Goal: Information Seeking & Learning: Learn about a topic

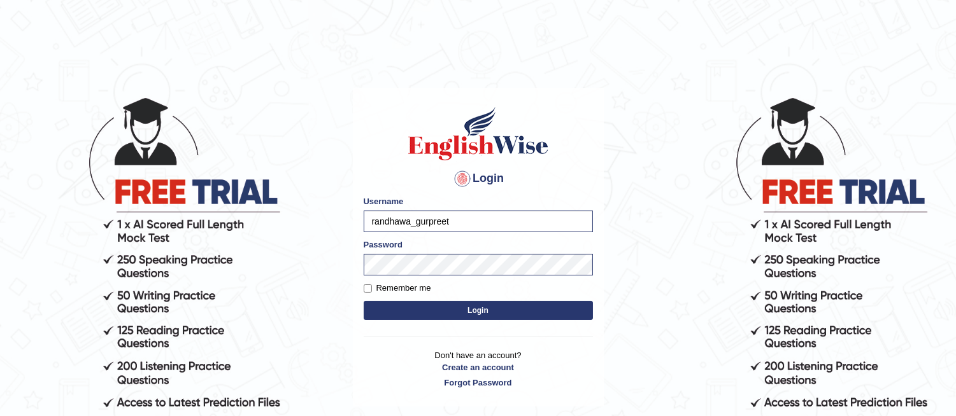
click at [457, 309] on button "Login" at bounding box center [478, 310] width 229 height 19
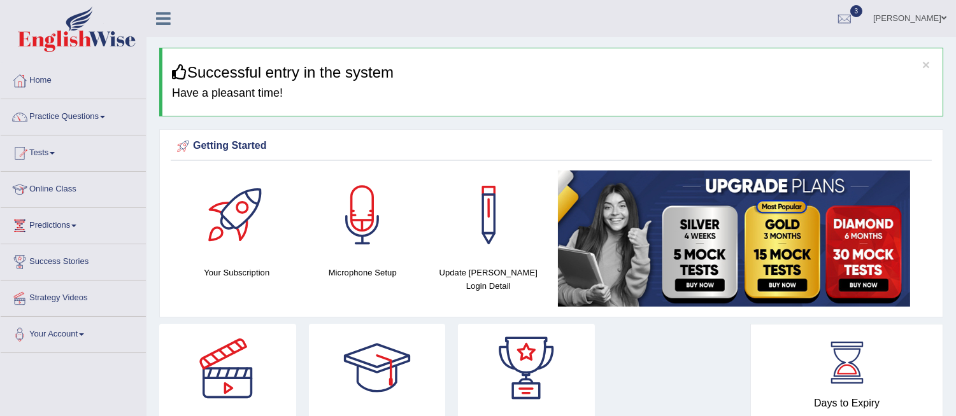
click at [522, 3] on ul "Gurpreet Singh Toggle navigation Username: randhawa_gurpreet Access Type: Onlin…" at bounding box center [672, 18] width 567 height 36
click at [86, 113] on link "Practice Questions" at bounding box center [73, 115] width 145 height 32
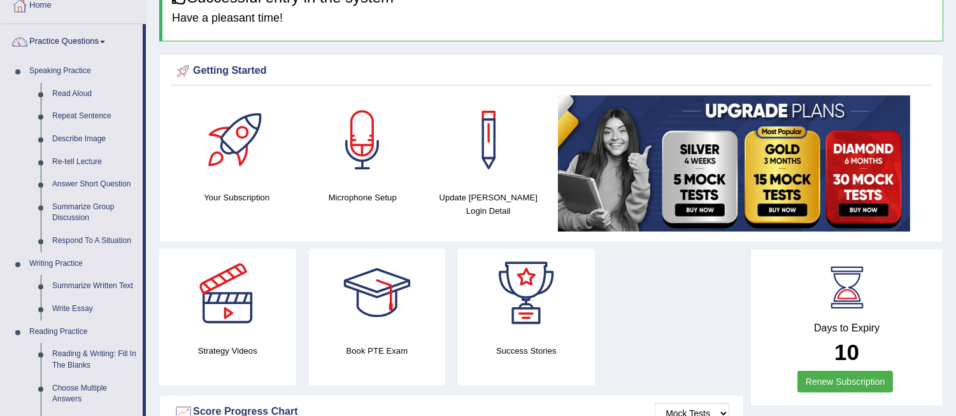
scroll to position [85, 0]
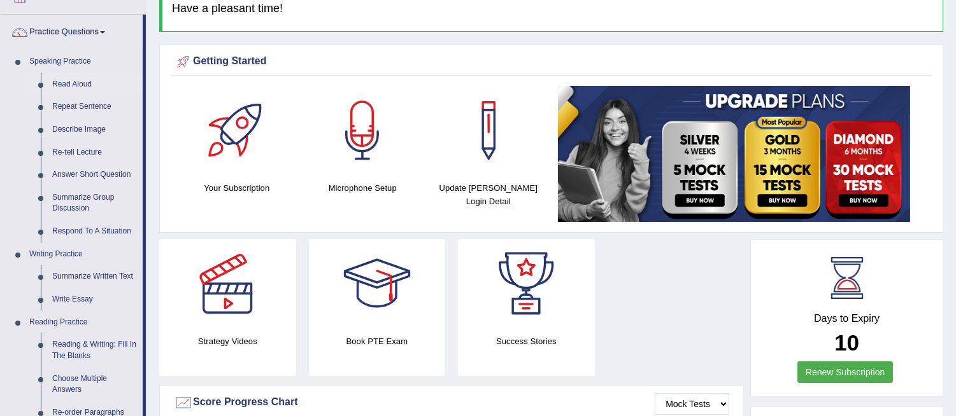
click at [75, 84] on link "Read Aloud" at bounding box center [94, 84] width 96 height 23
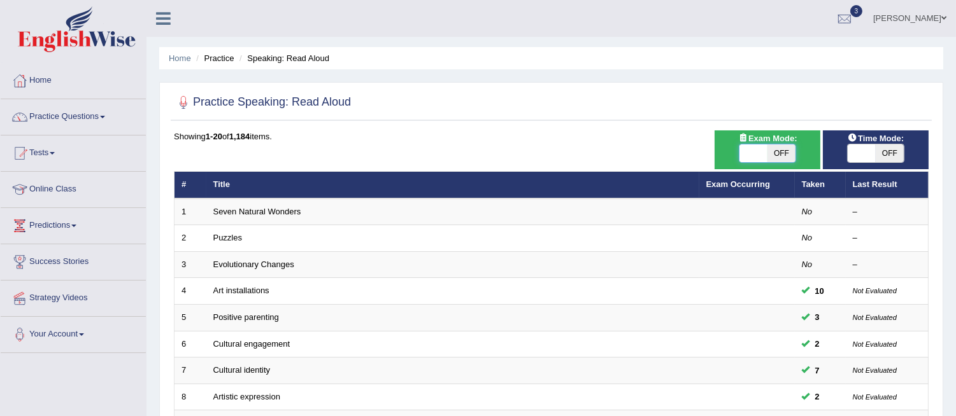
click at [765, 152] on span at bounding box center [753, 154] width 28 height 18
click at [777, 153] on span "OFF" at bounding box center [781, 154] width 28 height 18
checkbox input "true"
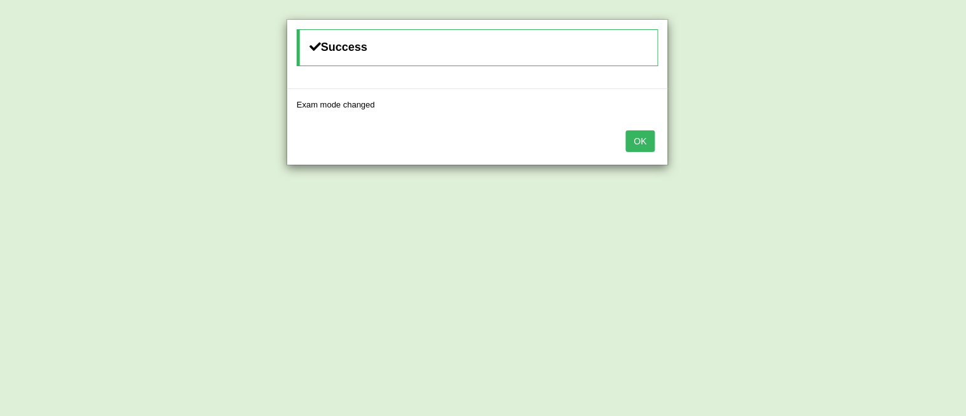
click at [644, 138] on button "OK" at bounding box center [640, 142] width 29 height 22
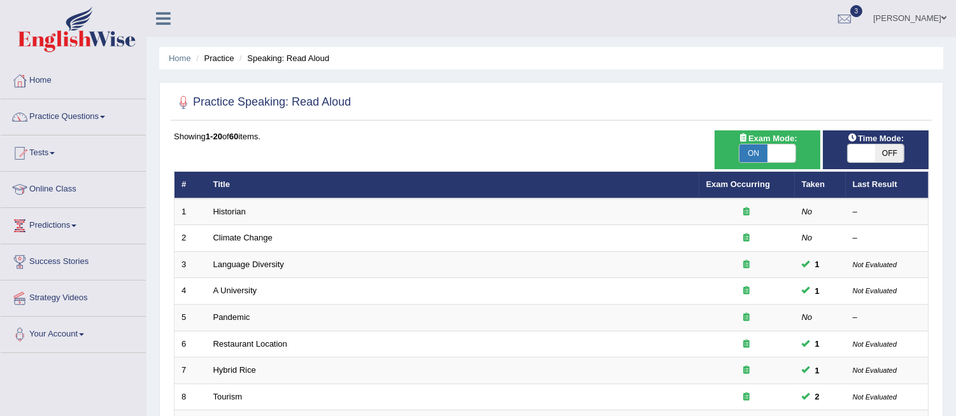
drag, startPoint x: 0, startPoint y: 0, endPoint x: 872, endPoint y: 149, distance: 884.9
click at [872, 149] on span at bounding box center [861, 154] width 28 height 18
click at [872, 149] on span at bounding box center [862, 154] width 28 height 18
click at [885, 156] on span "OFF" at bounding box center [889, 154] width 28 height 18
checkbox input "true"
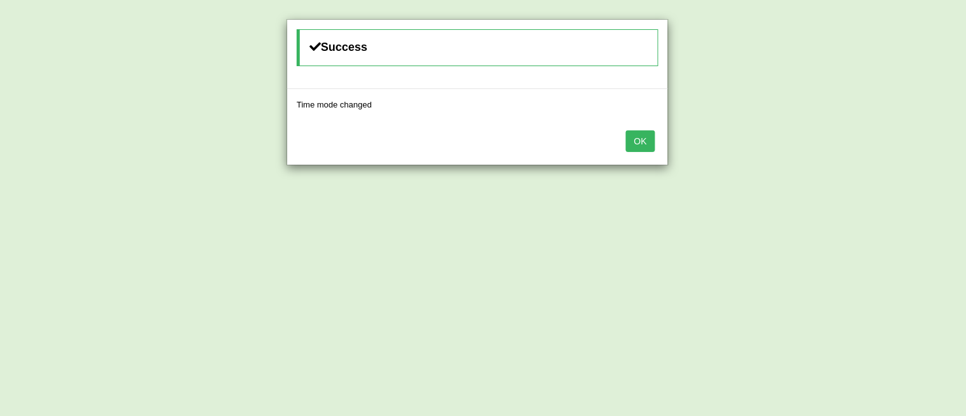
click at [641, 145] on button "OK" at bounding box center [640, 142] width 29 height 22
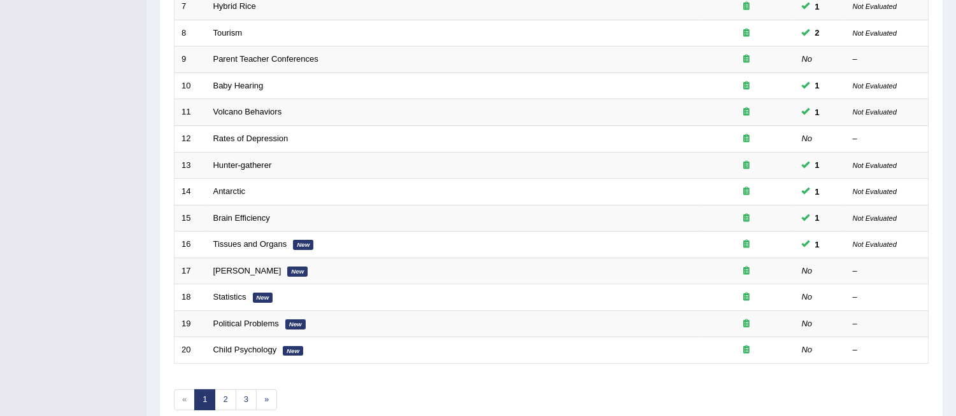
scroll to position [427, 0]
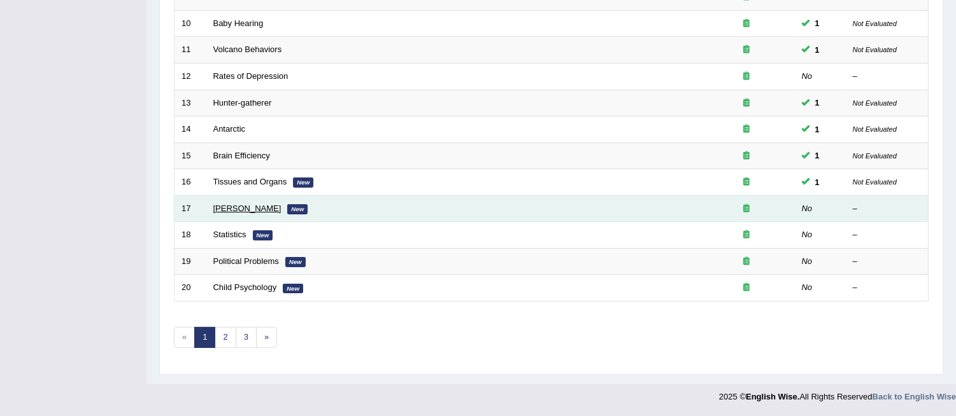
click at [244, 206] on link "William Shakespeare" at bounding box center [247, 209] width 68 height 10
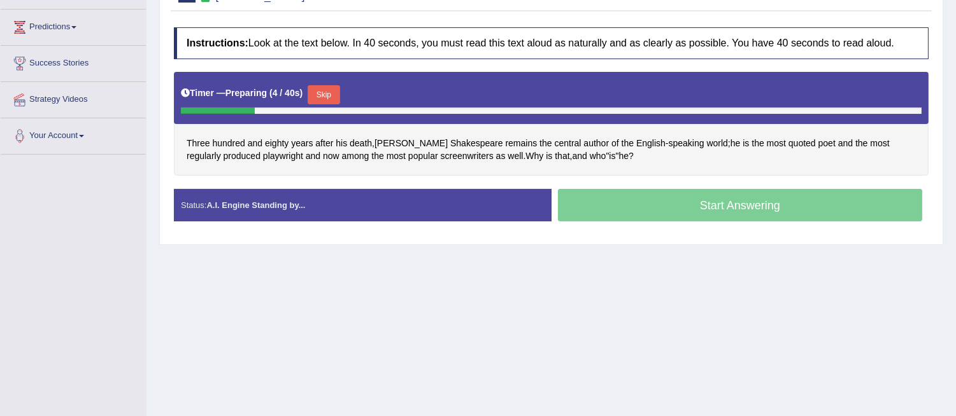
scroll to position [252, 0]
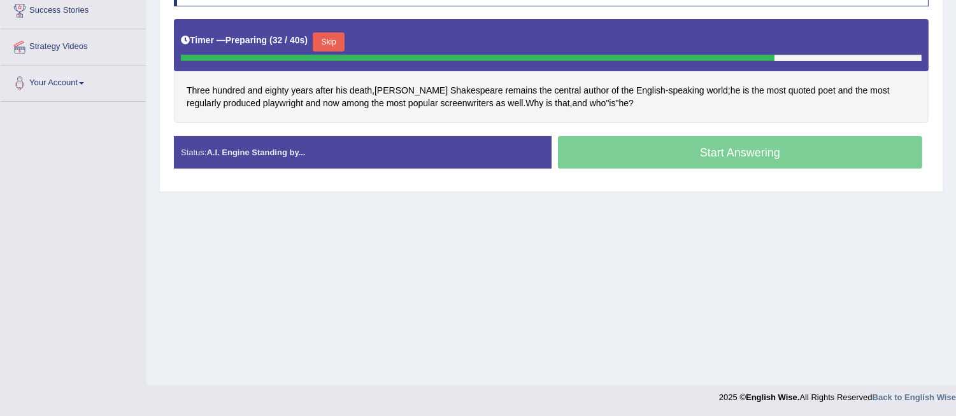
click at [333, 38] on button "Skip" at bounding box center [329, 41] width 32 height 19
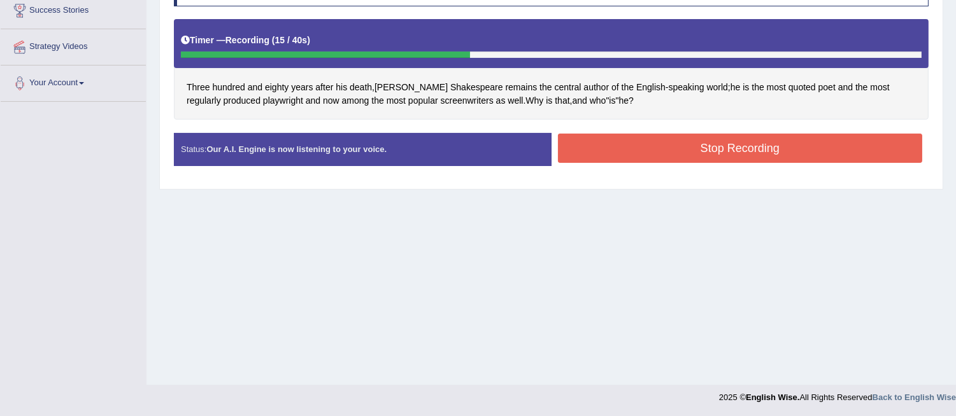
click at [593, 143] on button "Stop Recording" at bounding box center [740, 148] width 365 height 29
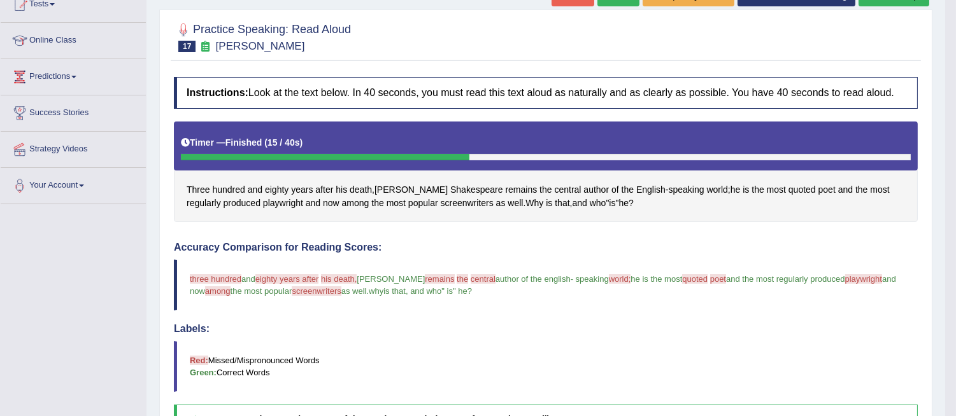
scroll to position [142, 0]
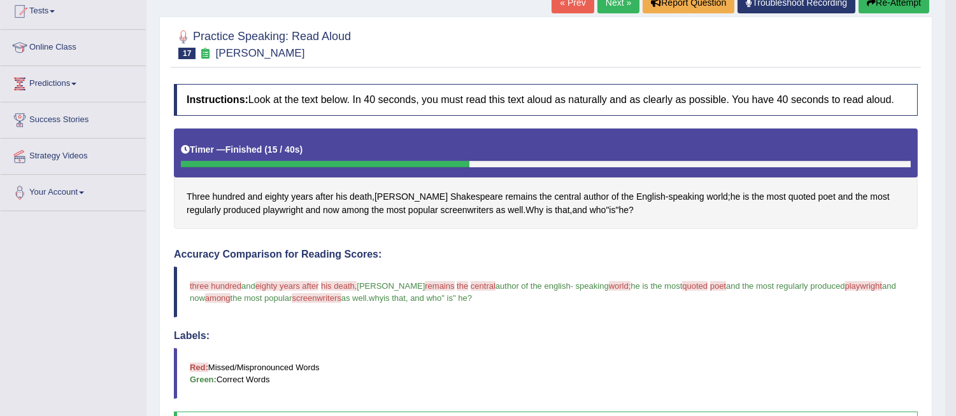
click at [902, 319] on div "Accuracy Comparison for Reading Scores: three hundred 300 and eighty years afte…" at bounding box center [546, 345] width 744 height 193
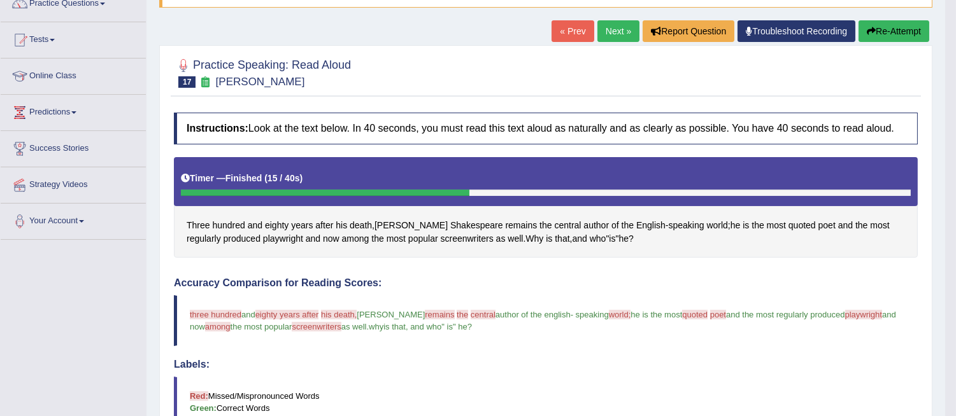
scroll to position [85, 0]
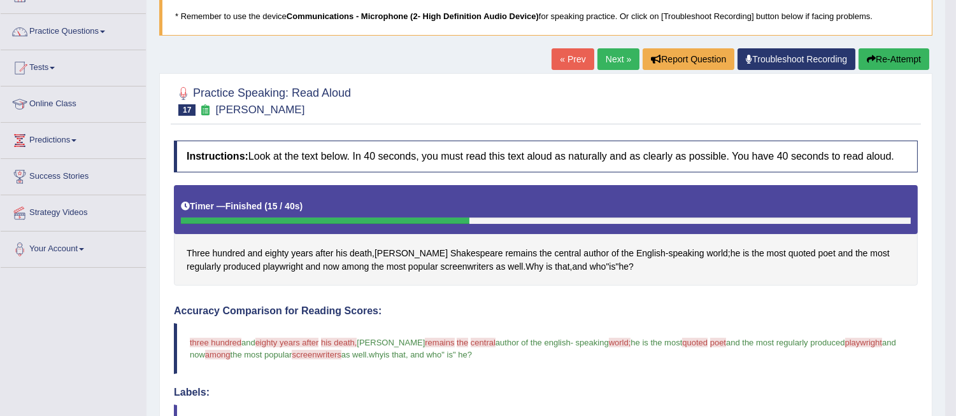
click at [620, 59] on link "Next »" at bounding box center [618, 59] width 42 height 22
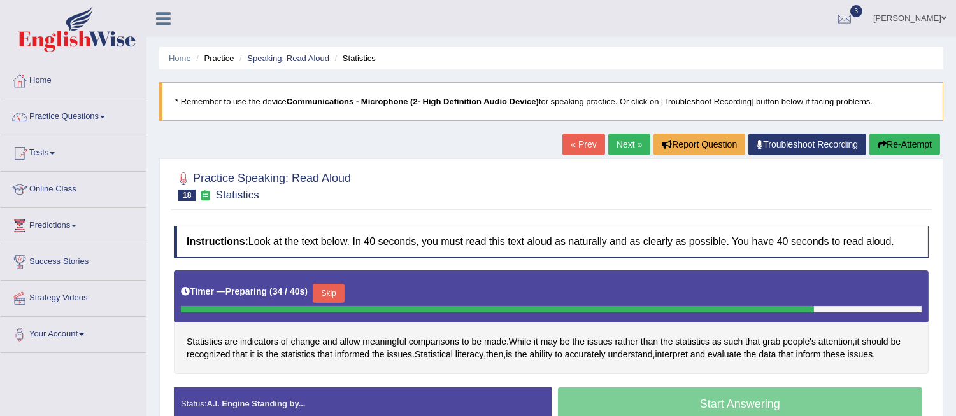
click at [340, 289] on button "Skip" at bounding box center [329, 293] width 32 height 19
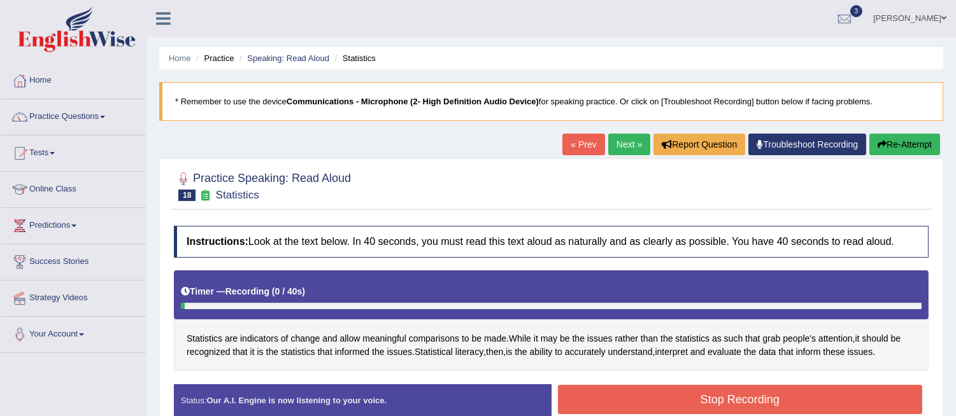
click at [832, 211] on div "Practice Speaking: Read Aloud 18 Statistics Instructions: Look at the text belo…" at bounding box center [551, 300] width 784 height 282
click at [921, 138] on button "Re-Attempt" at bounding box center [904, 145] width 71 height 22
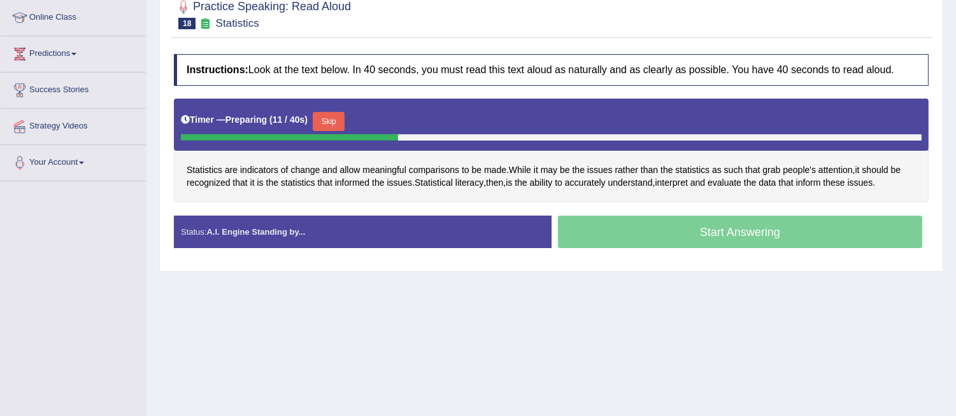
scroll to position [183, 0]
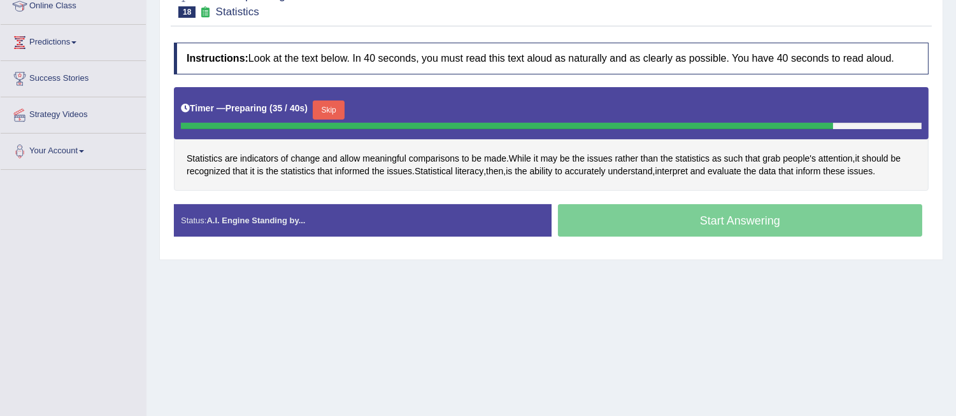
click at [338, 110] on button "Skip" at bounding box center [329, 110] width 32 height 19
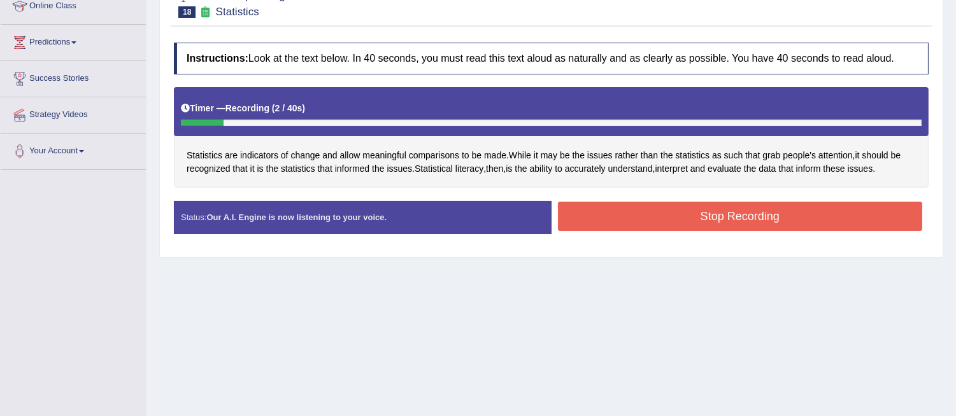
click at [819, 281] on div "Home Practice Speaking: Read Aloud Statistics * Remember to use the device Comm…" at bounding box center [550, 135] width 809 height 637
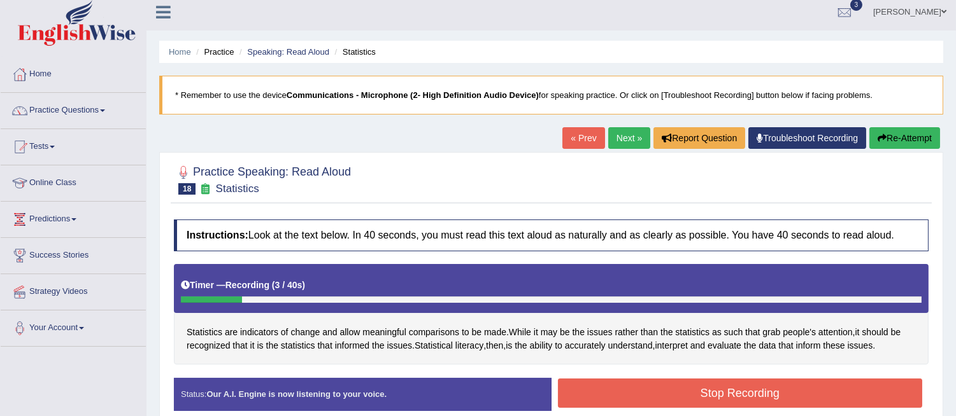
scroll to position [0, 0]
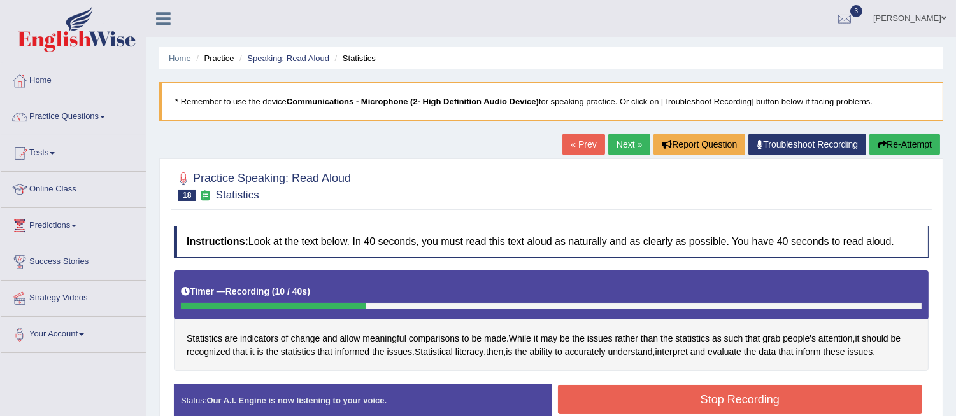
click at [895, 144] on button "Re-Attempt" at bounding box center [904, 145] width 71 height 22
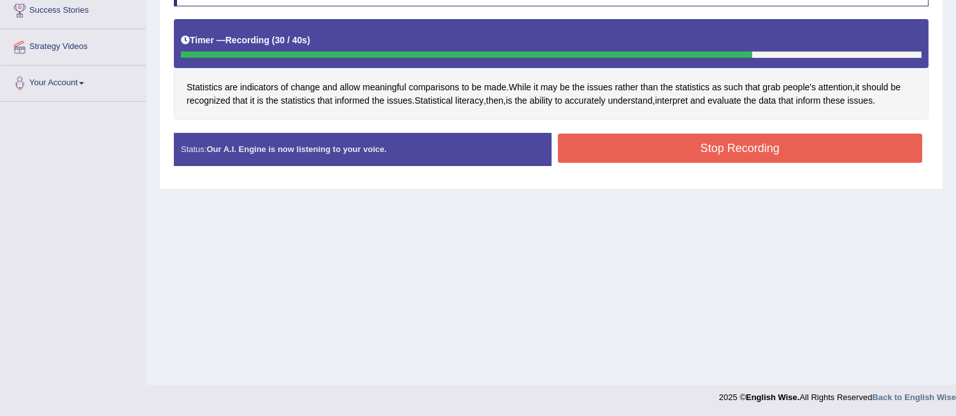
click at [613, 143] on button "Stop Recording" at bounding box center [740, 148] width 365 height 29
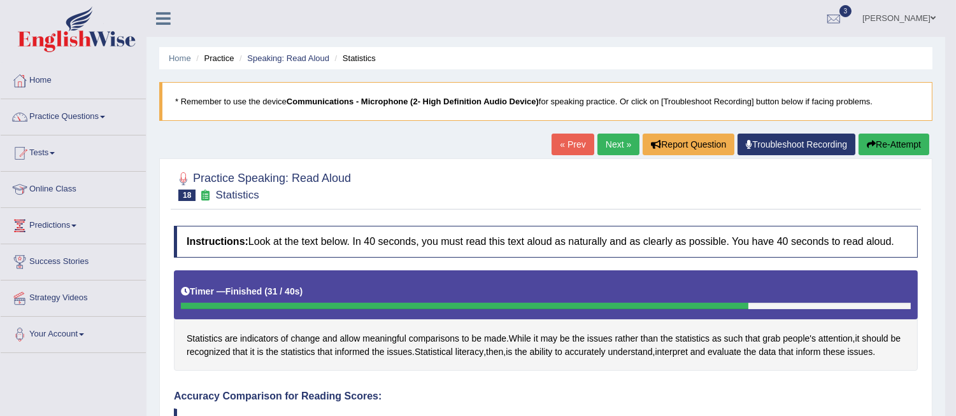
click at [613, 148] on link "Next »" at bounding box center [618, 145] width 42 height 22
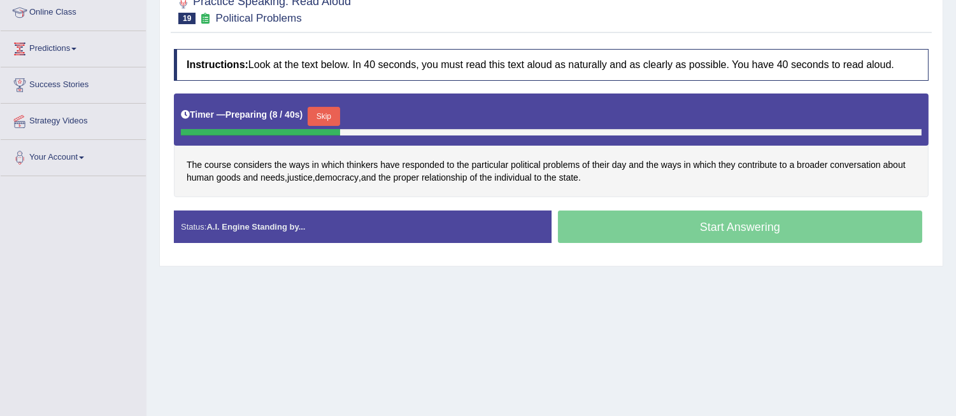
scroll to position [226, 0]
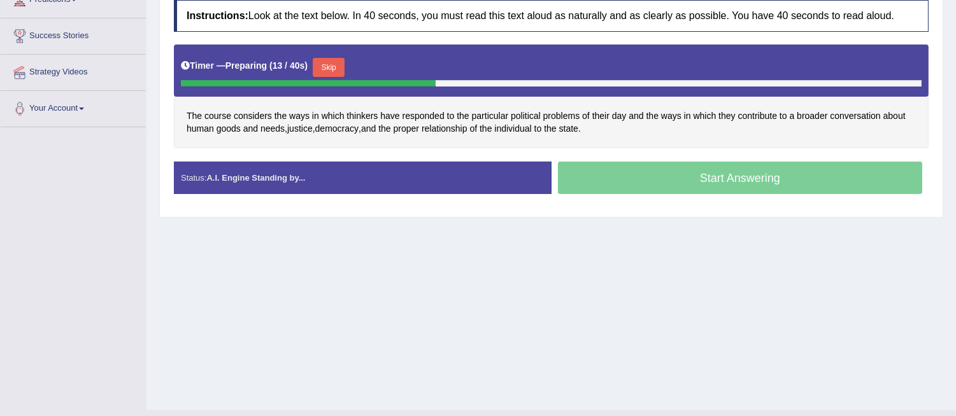
click at [555, 240] on div "Home Practice Speaking: Read Aloud Political Problems * Remember to use the dev…" at bounding box center [550, 92] width 809 height 637
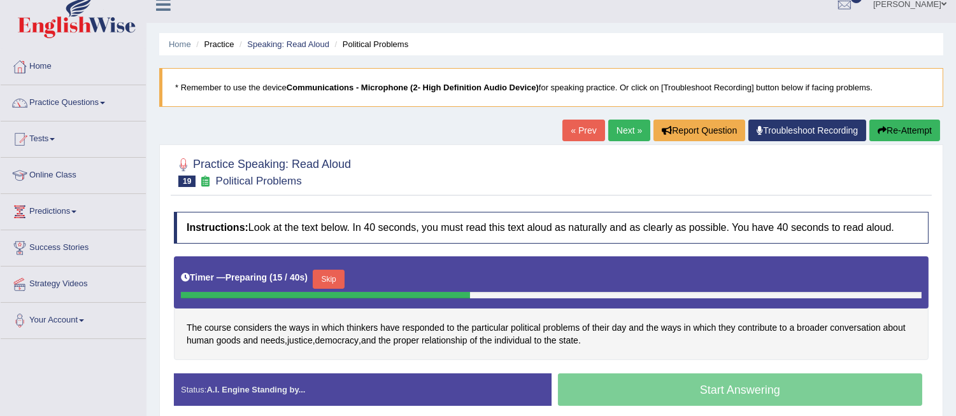
click at [902, 129] on button "Re-Attempt" at bounding box center [904, 131] width 71 height 22
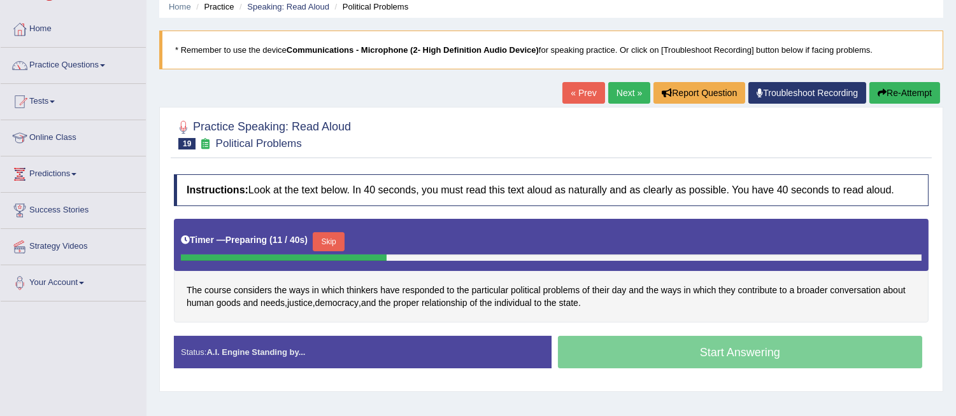
scroll to position [39, 0]
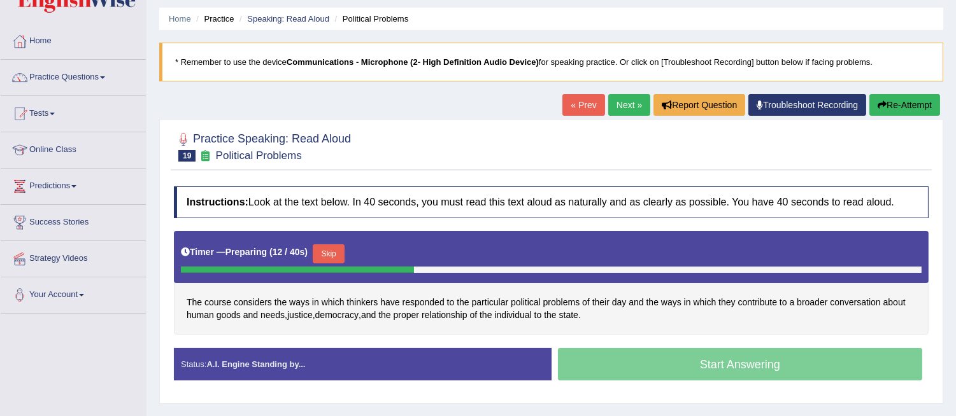
click at [883, 96] on button "Re-Attempt" at bounding box center [904, 105] width 71 height 22
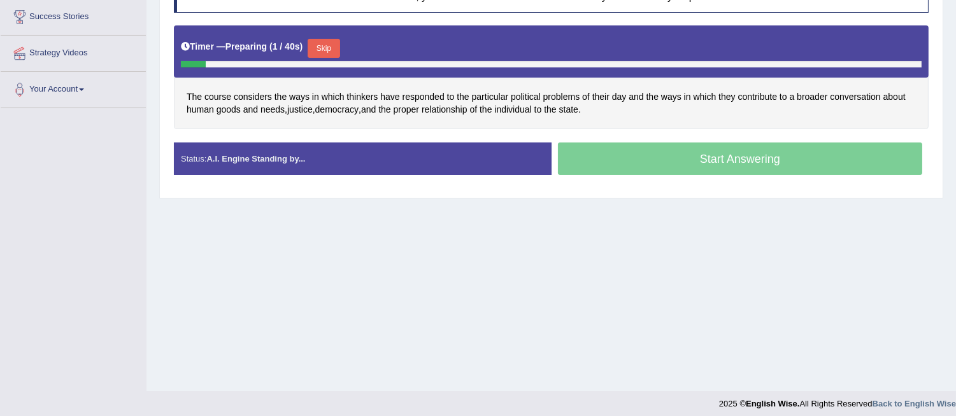
scroll to position [252, 0]
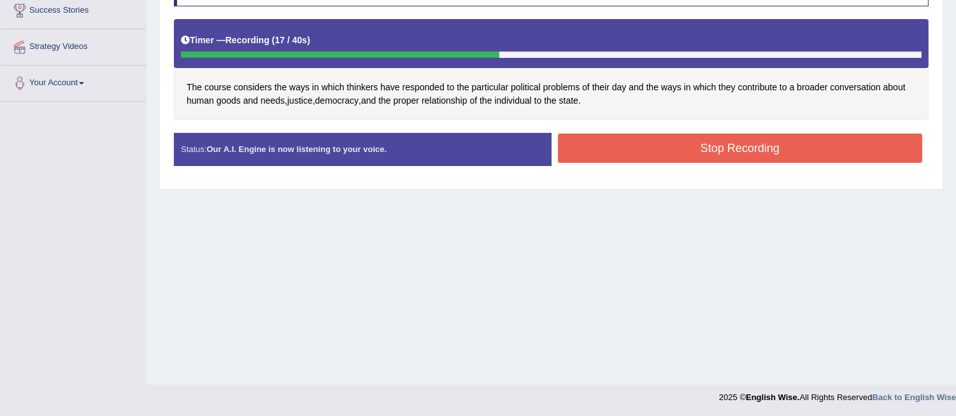
click at [758, 146] on button "Stop Recording" at bounding box center [740, 148] width 365 height 29
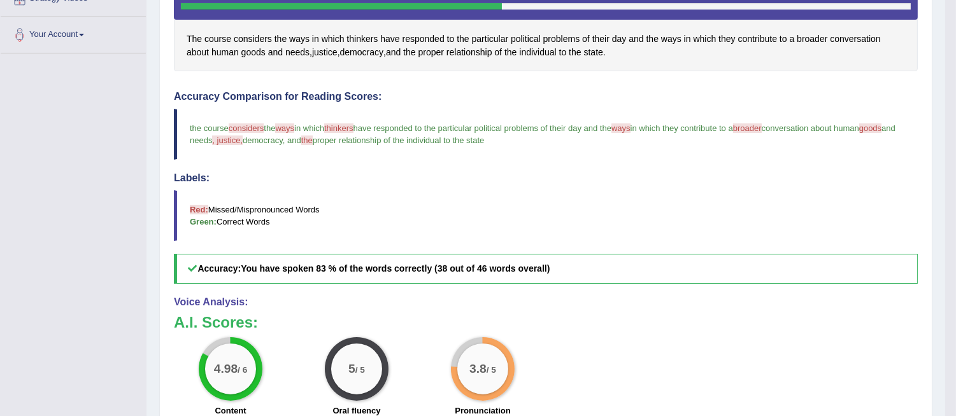
scroll to position [308, 0]
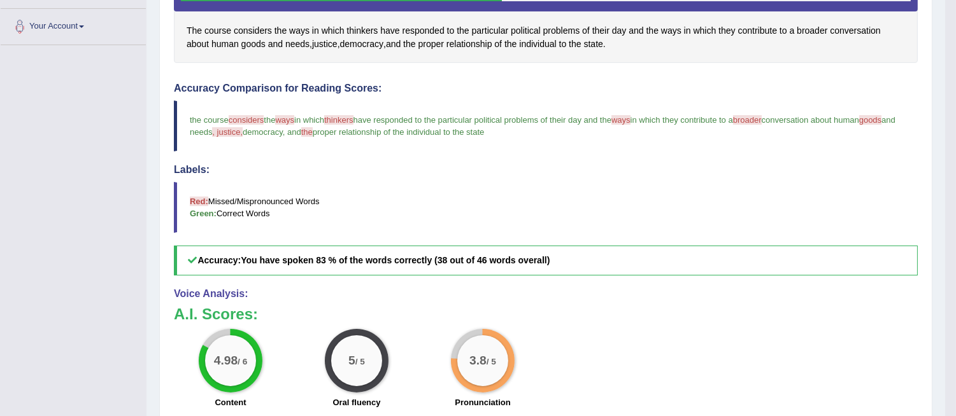
click at [908, 294] on h4 "Voice Analysis:" at bounding box center [546, 293] width 744 height 11
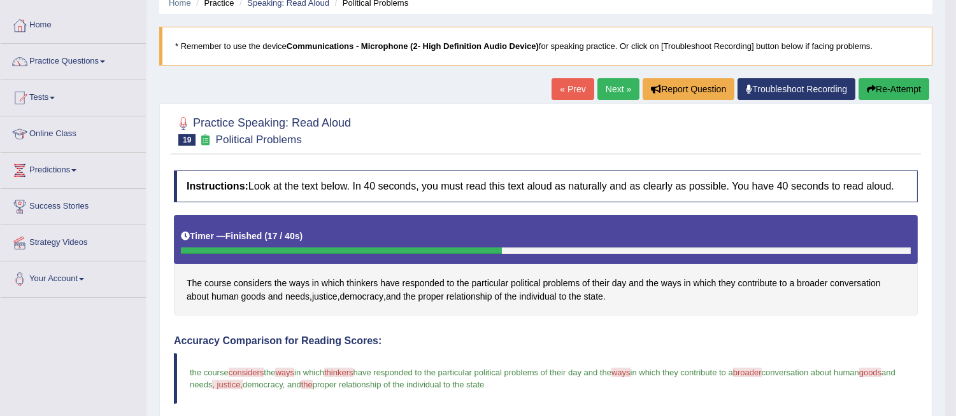
scroll to position [53, 0]
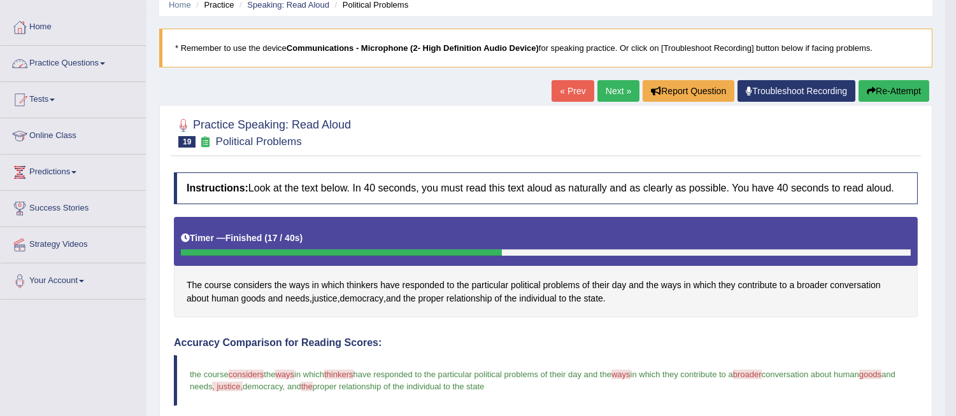
click at [45, 59] on link "Practice Questions" at bounding box center [73, 62] width 145 height 32
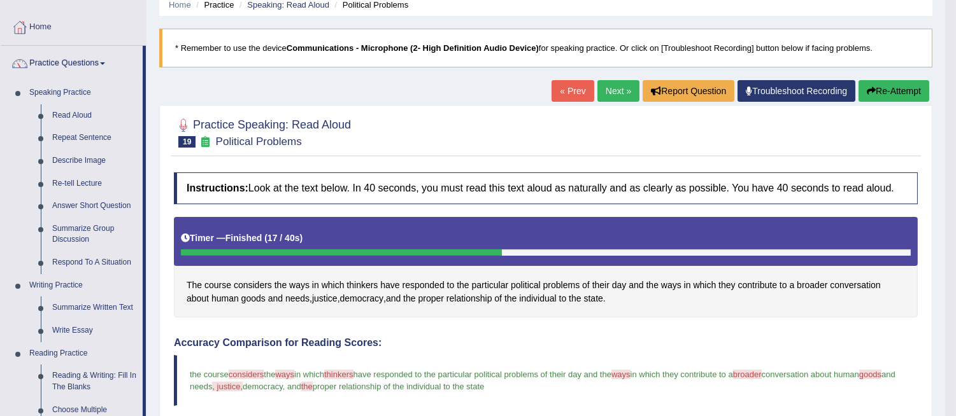
click at [613, 87] on link "Next »" at bounding box center [618, 91] width 42 height 22
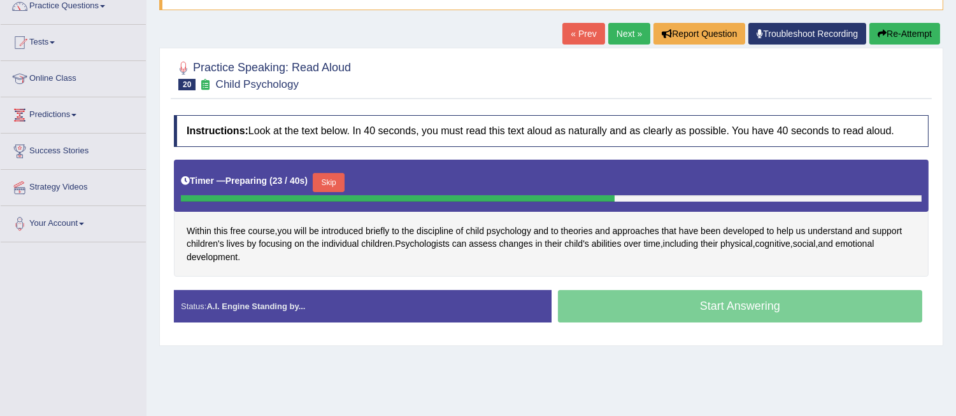
scroll to position [85, 0]
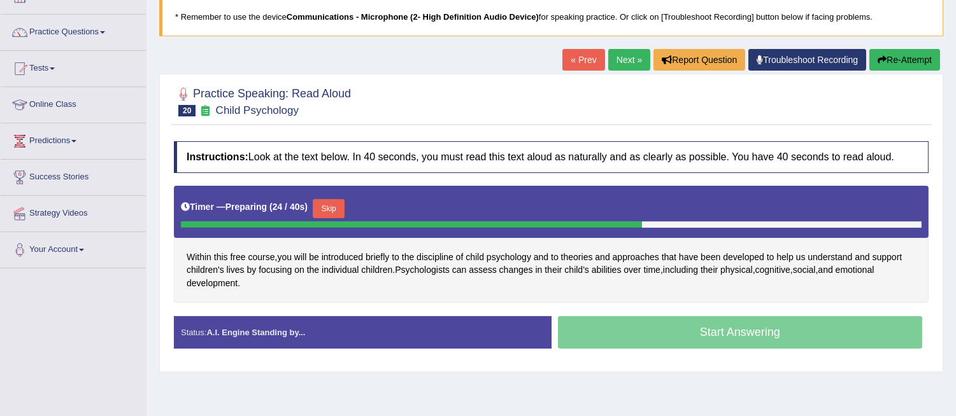
click at [883, 59] on icon "button" at bounding box center [881, 59] width 9 height 9
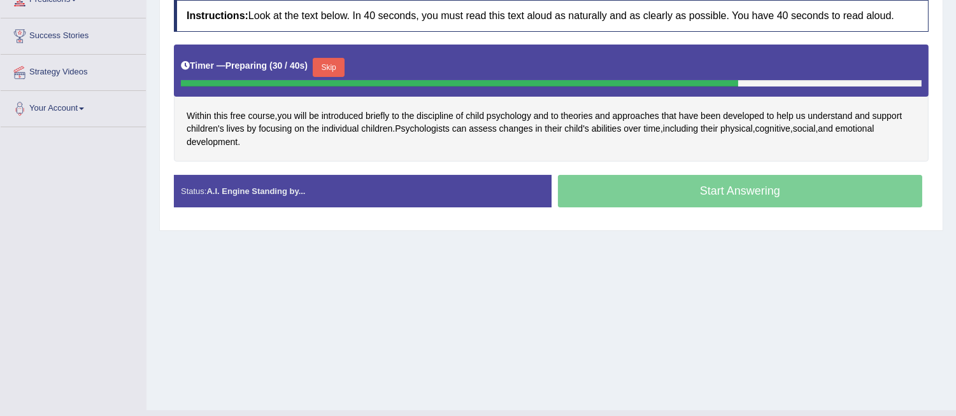
click at [327, 70] on button "Skip" at bounding box center [329, 67] width 32 height 19
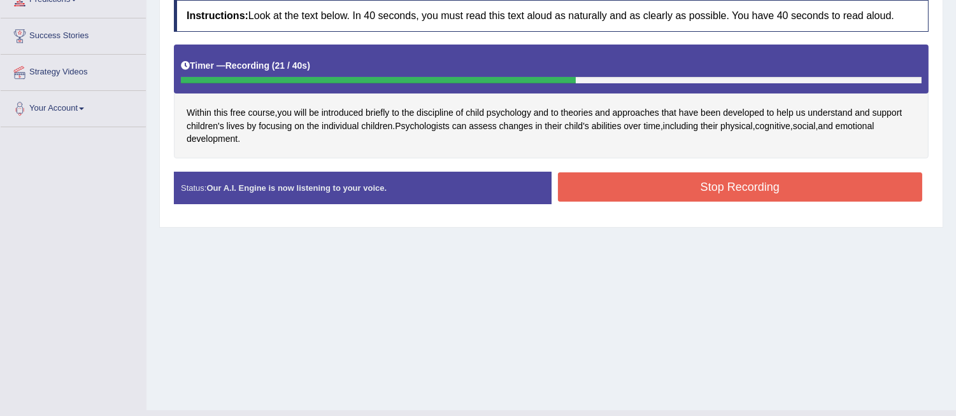
click at [327, 69] on div "Timer — Recording ( 21 / 40s )" at bounding box center [551, 66] width 741 height 22
click at [691, 181] on button "Stop Recording" at bounding box center [740, 187] width 365 height 29
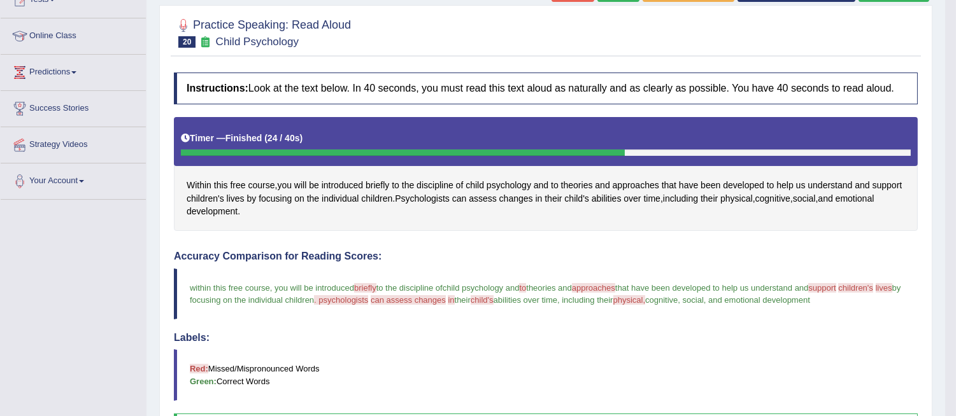
scroll to position [141, 0]
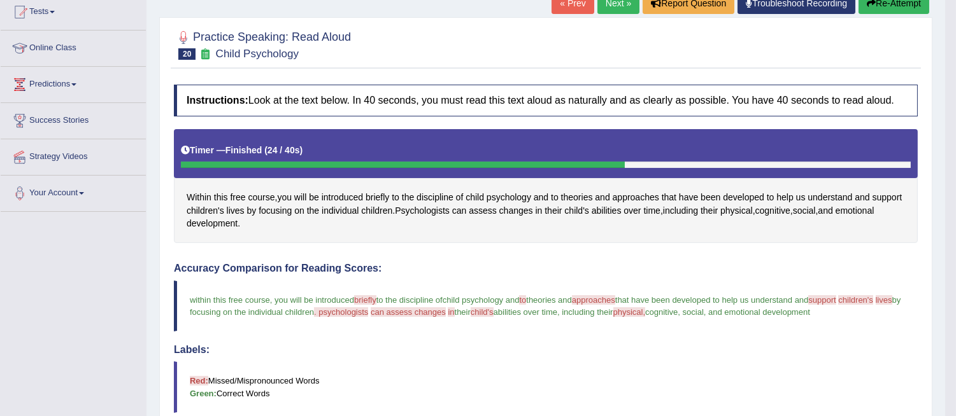
click at [613, 5] on link "Next »" at bounding box center [618, 3] width 42 height 22
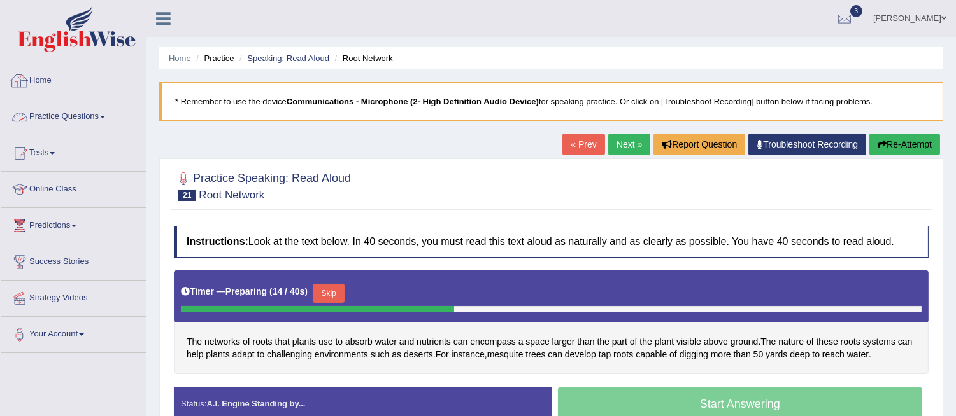
click at [80, 122] on link "Practice Questions" at bounding box center [73, 115] width 145 height 32
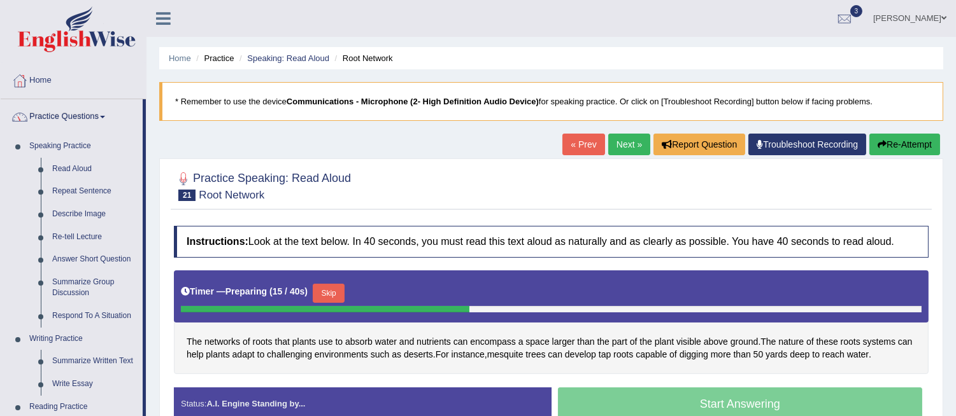
click at [83, 117] on link "Practice Questions" at bounding box center [72, 115] width 142 height 32
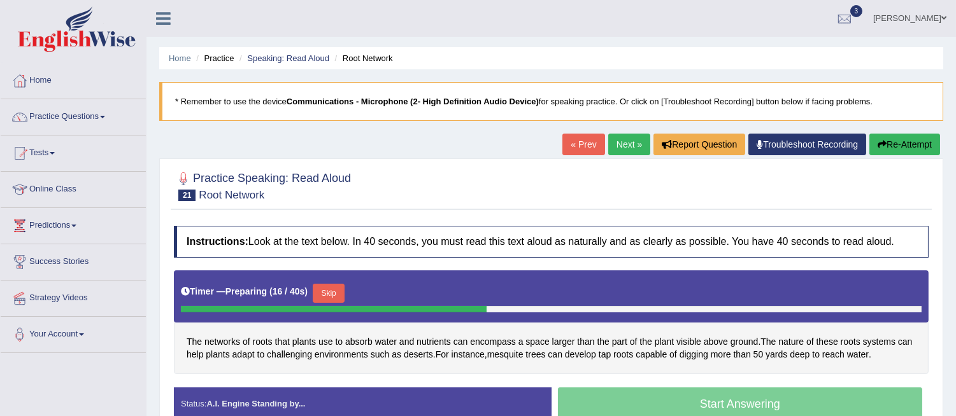
click at [83, 117] on link "Practice Questions" at bounding box center [73, 115] width 145 height 32
